Goal: Check status: Check status

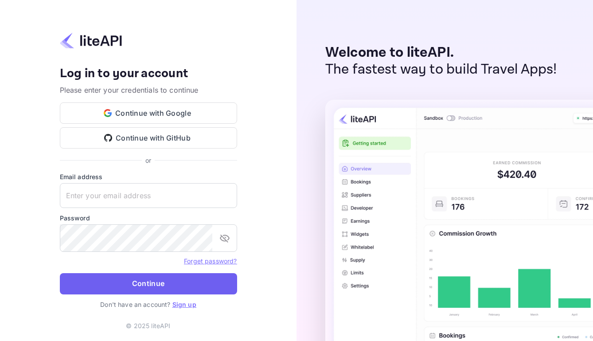
type input "[EMAIL_ADDRESS][DOMAIN_NAME]"
click at [166, 291] on button "Continue" at bounding box center [148, 283] width 177 height 21
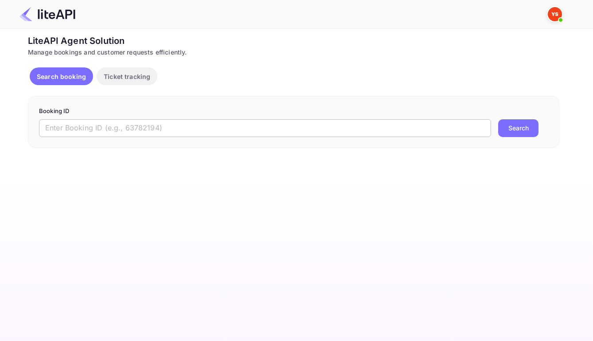
click at [210, 135] on input "text" at bounding box center [265, 128] width 452 height 18
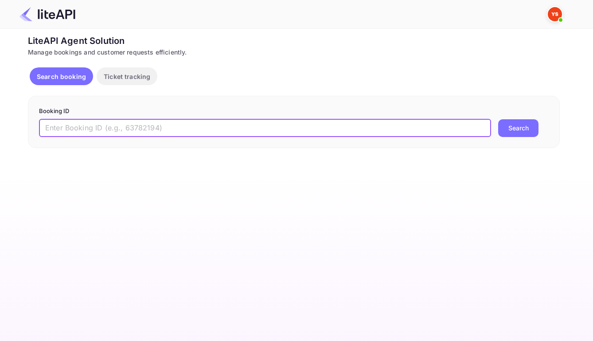
paste input "8822777"
type input "8822777"
click at [521, 132] on button "Search" at bounding box center [518, 128] width 40 height 18
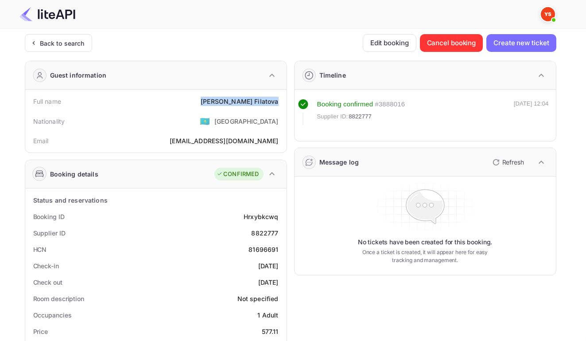
drag, startPoint x: 237, startPoint y: 103, endPoint x: 278, endPoint y: 106, distance: 41.3
click at [278, 106] on div "Full name Olga Filatova" at bounding box center [156, 101] width 254 height 16
copy div "Olga Filatova"
drag, startPoint x: 241, startPoint y: 221, endPoint x: 275, endPoint y: 224, distance: 33.8
click at [275, 221] on div "Hrxybkcwq" at bounding box center [261, 216] width 35 height 9
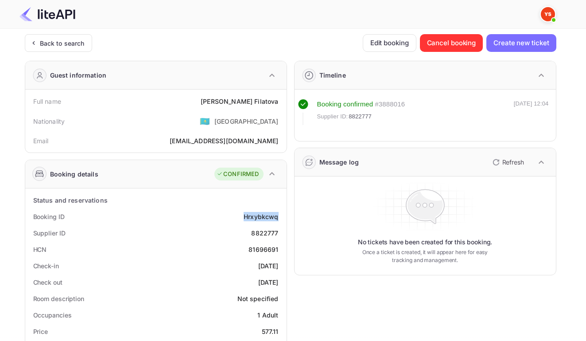
copy div "Hrxybkcwq"
drag, startPoint x: 250, startPoint y: 239, endPoint x: 278, endPoint y: 241, distance: 27.5
click at [278, 241] on div "Supplier ID 8822777" at bounding box center [156, 233] width 254 height 16
copy div "8822777"
